Goal: Information Seeking & Learning: Learn about a topic

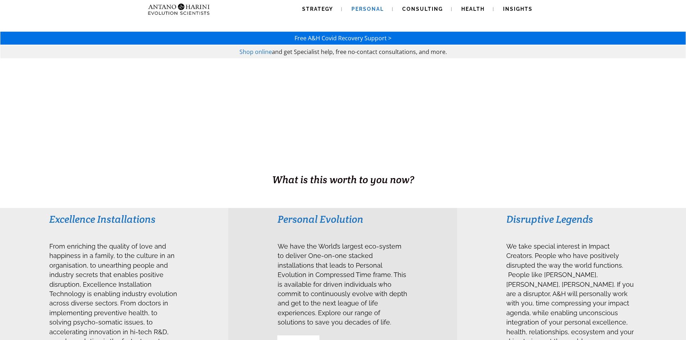
click at [374, 8] on span "Personal" at bounding box center [367, 9] width 32 height 6
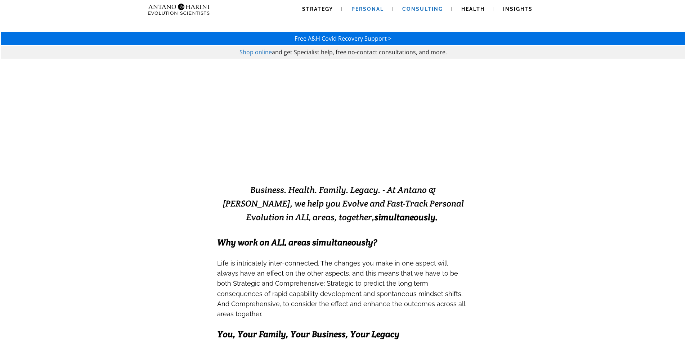
click at [424, 12] on link "Consulting" at bounding box center [422, 9] width 58 height 18
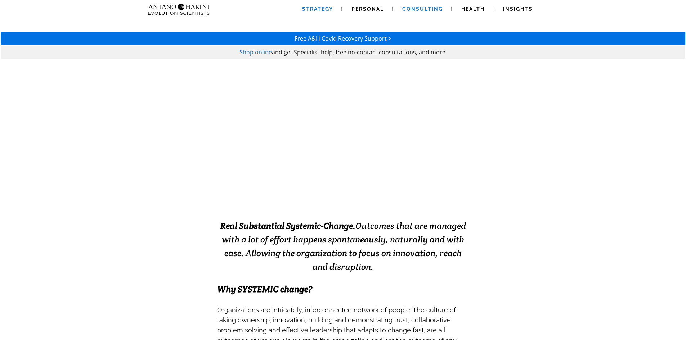
click at [318, 9] on span "Strategy" at bounding box center [317, 9] width 31 height 6
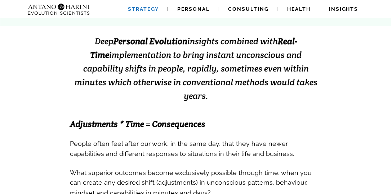
scroll to position [163, 0]
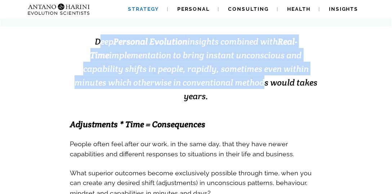
drag, startPoint x: 92, startPoint y: 41, endPoint x: 220, endPoint y: 80, distance: 132.9
click at [220, 80] on span "Deep Personal Evolution insights combined with Real-Time implementation to brin…" at bounding box center [196, 69] width 243 height 66
click at [196, 80] on span "Deep Personal Evolution insights combined with Real-Time implementation to brin…" at bounding box center [196, 69] width 243 height 66
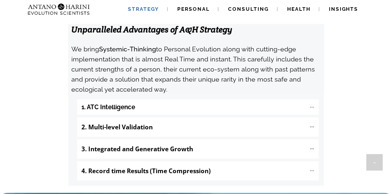
scroll to position [780, 0]
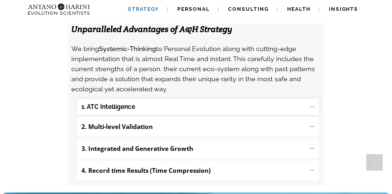
click at [186, 99] on "1. ATC Intelligence" at bounding box center [197, 106] width 241 height 15
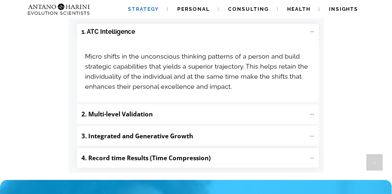
scroll to position [856, 0]
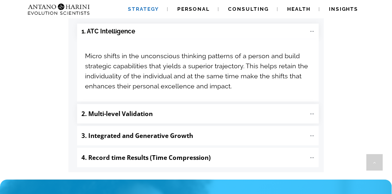
click at [197, 108] on p "2. Multi-level Validation" at bounding box center [194, 114] width 224 height 12
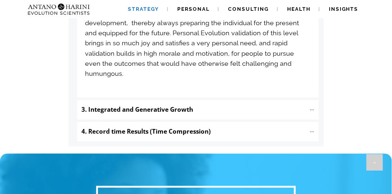
scroll to position [1004, 0]
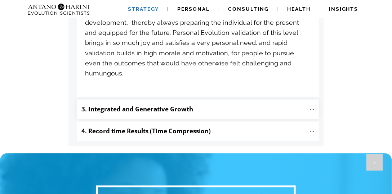
click at [200, 100] on "3. Integrated and Generative Growth" at bounding box center [197, 109] width 241 height 19
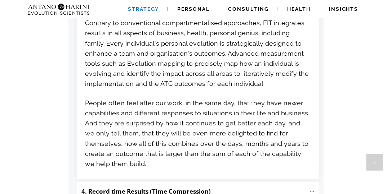
scroll to position [1118, 0]
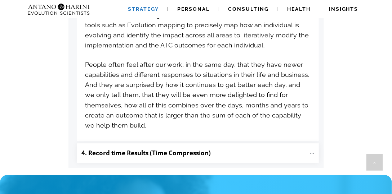
click at [197, 149] on b "4. Record time Results (Time Compression)" at bounding box center [146, 153] width 129 height 8
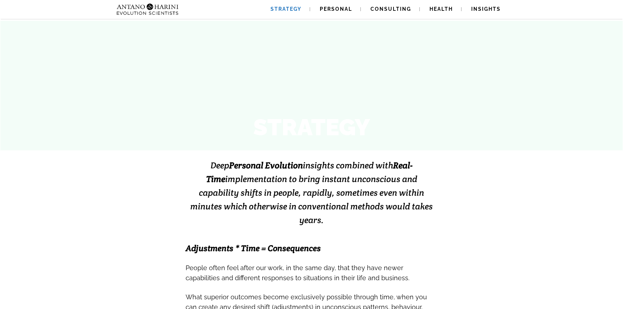
scroll to position [0, 0]
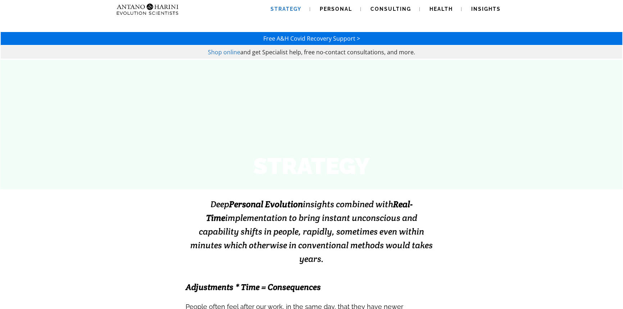
click at [134, 7] on img at bounding box center [133, 9] width 39 height 18
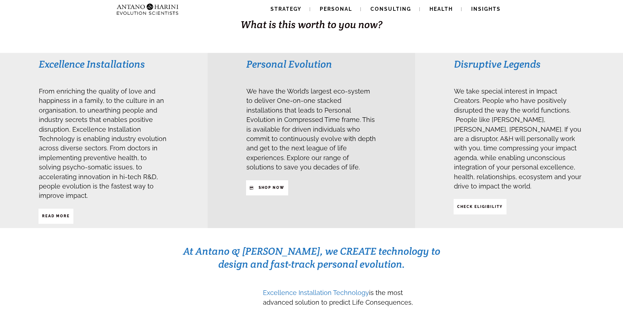
scroll to position [155, 0]
click at [99, 183] on span "From enriching the quality of love and happiness in a family, to the culture in…" at bounding box center [103, 144] width 128 height 112
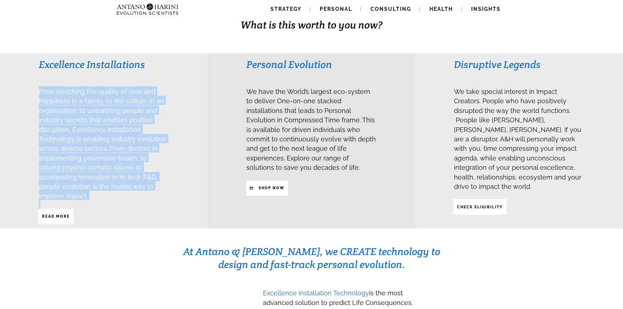
click at [99, 183] on span "From enriching the quality of love and happiness in a family, to the culture in…" at bounding box center [103, 144] width 128 height 112
click at [100, 182] on span "From enriching the quality of love and happiness in a family, to the culture in…" at bounding box center [103, 144] width 128 height 112
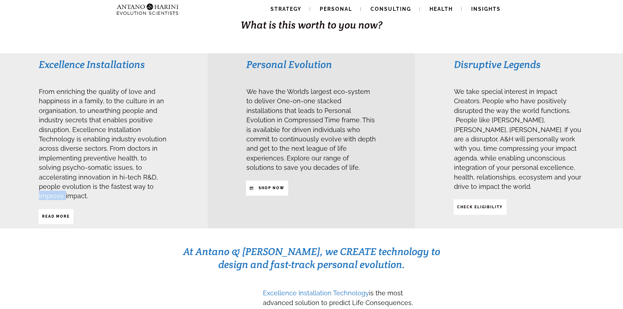
click at [101, 182] on span "From enriching the quality of love and happiness in a family, to the culture in…" at bounding box center [103, 144] width 128 height 112
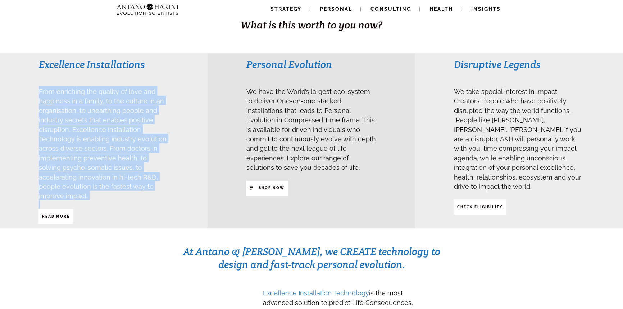
click at [101, 182] on span "From enriching the quality of love and happiness in a family, to the culture in…" at bounding box center [103, 144] width 128 height 112
click at [143, 139] on span "From enriching the quality of love and happiness in a family, to the culture in…" at bounding box center [103, 142] width 128 height 117
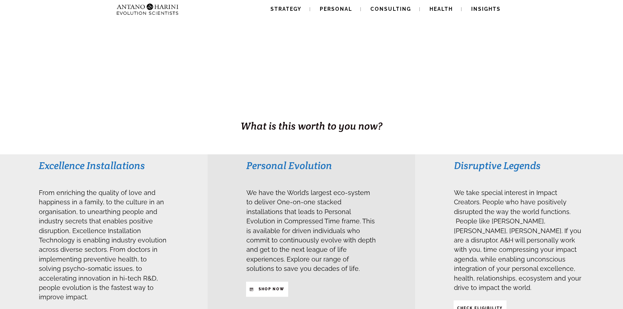
scroll to position [53, 0]
